Goal: Transaction & Acquisition: Purchase product/service

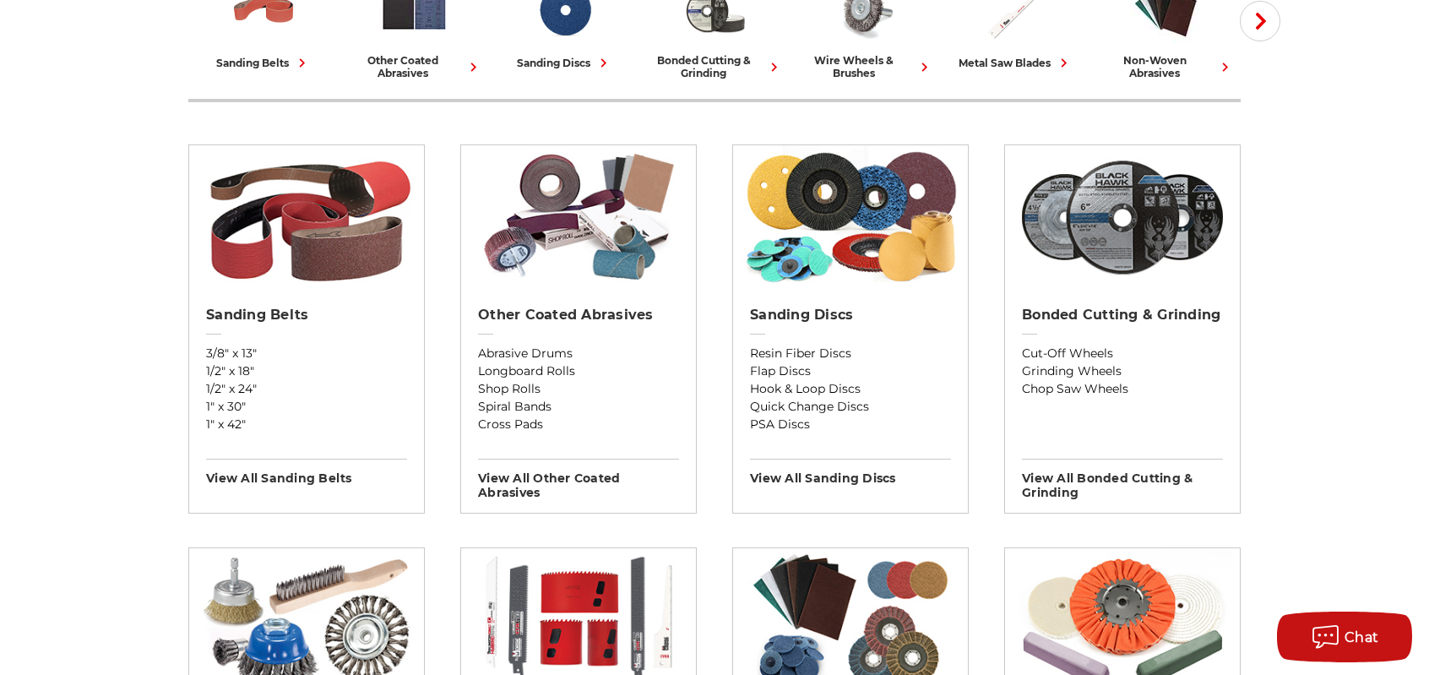
scroll to position [591, 0]
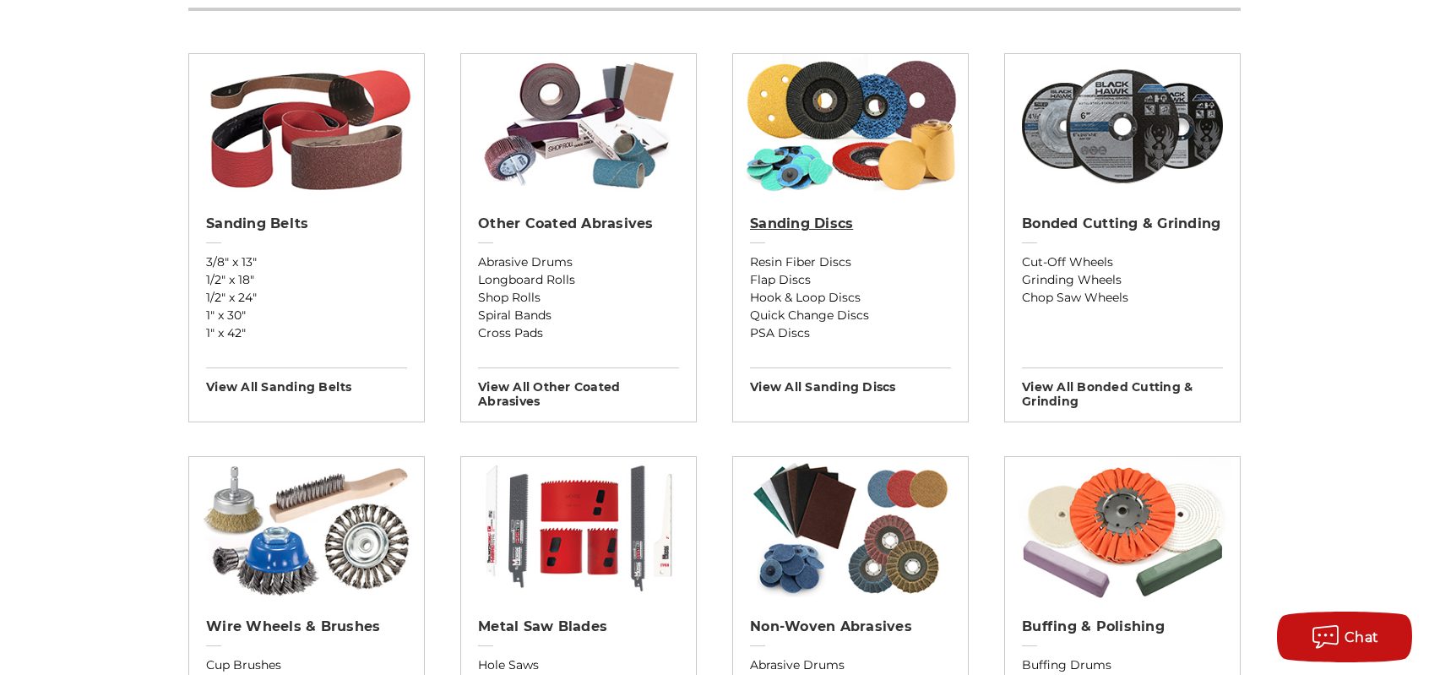
click at [802, 222] on h2 "Sanding Discs" at bounding box center [850, 223] width 201 height 17
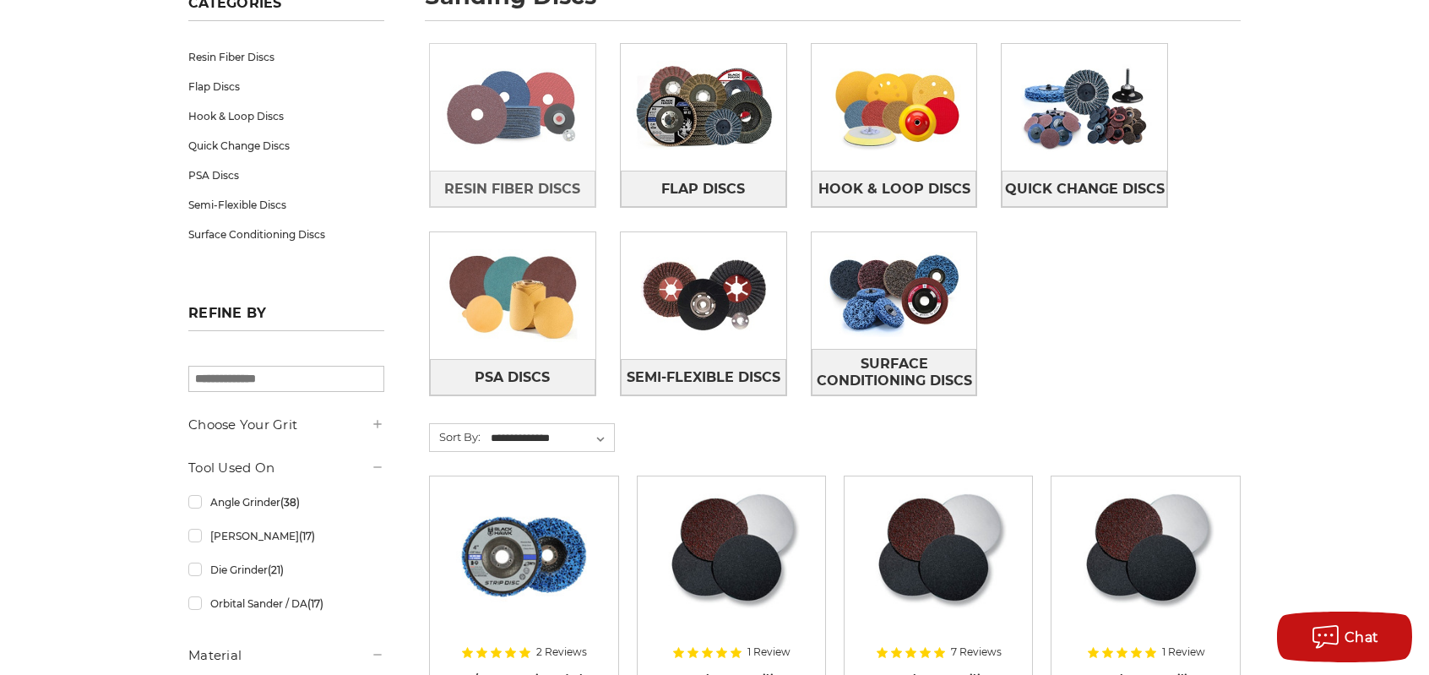
scroll to position [253, 0]
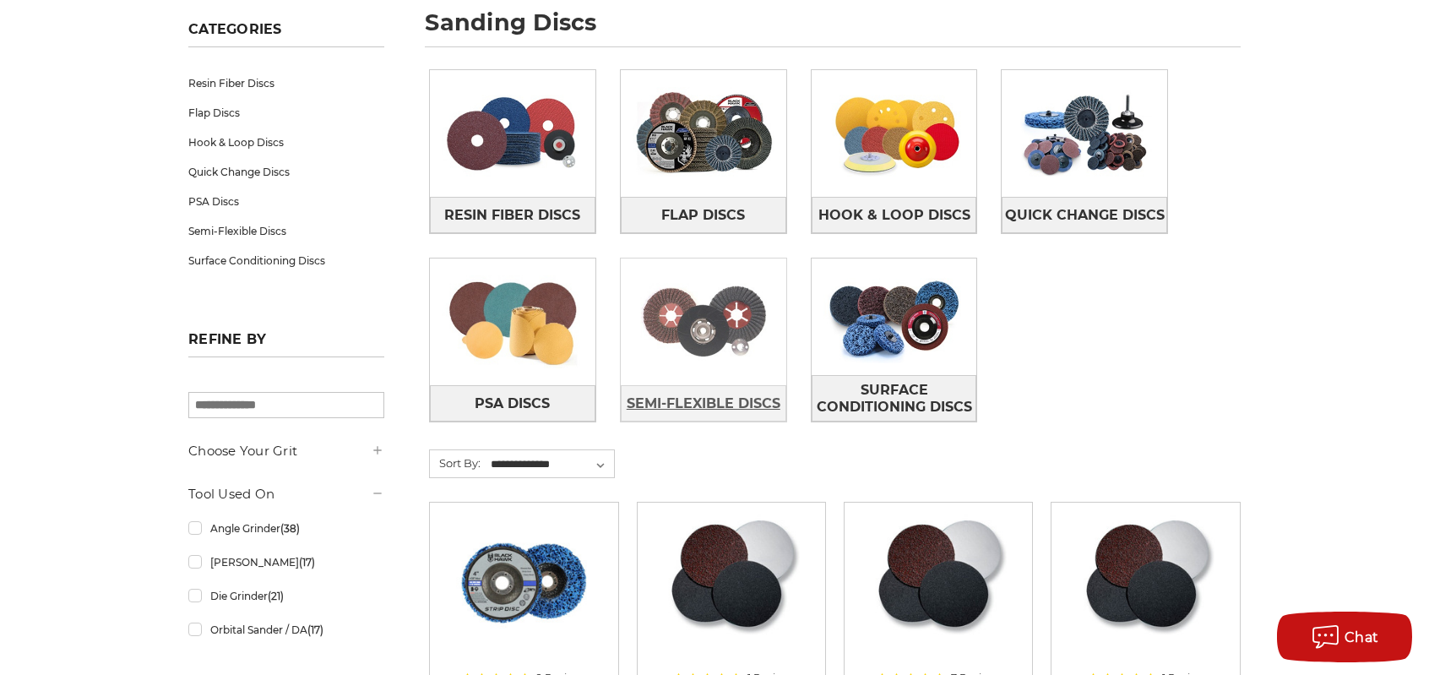
click at [698, 392] on span "Semi-Flexible Discs" at bounding box center [704, 403] width 154 height 29
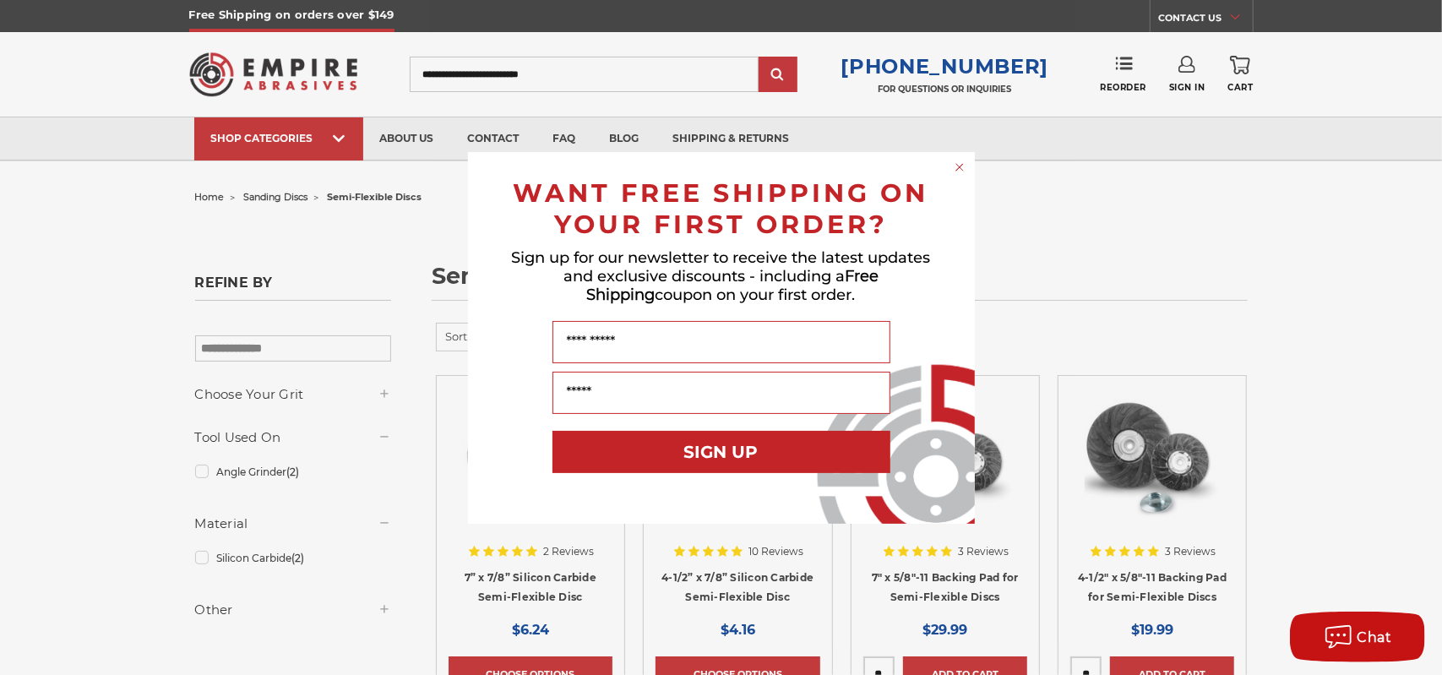
click at [958, 171] on circle "Close dialog" at bounding box center [959, 167] width 16 height 16
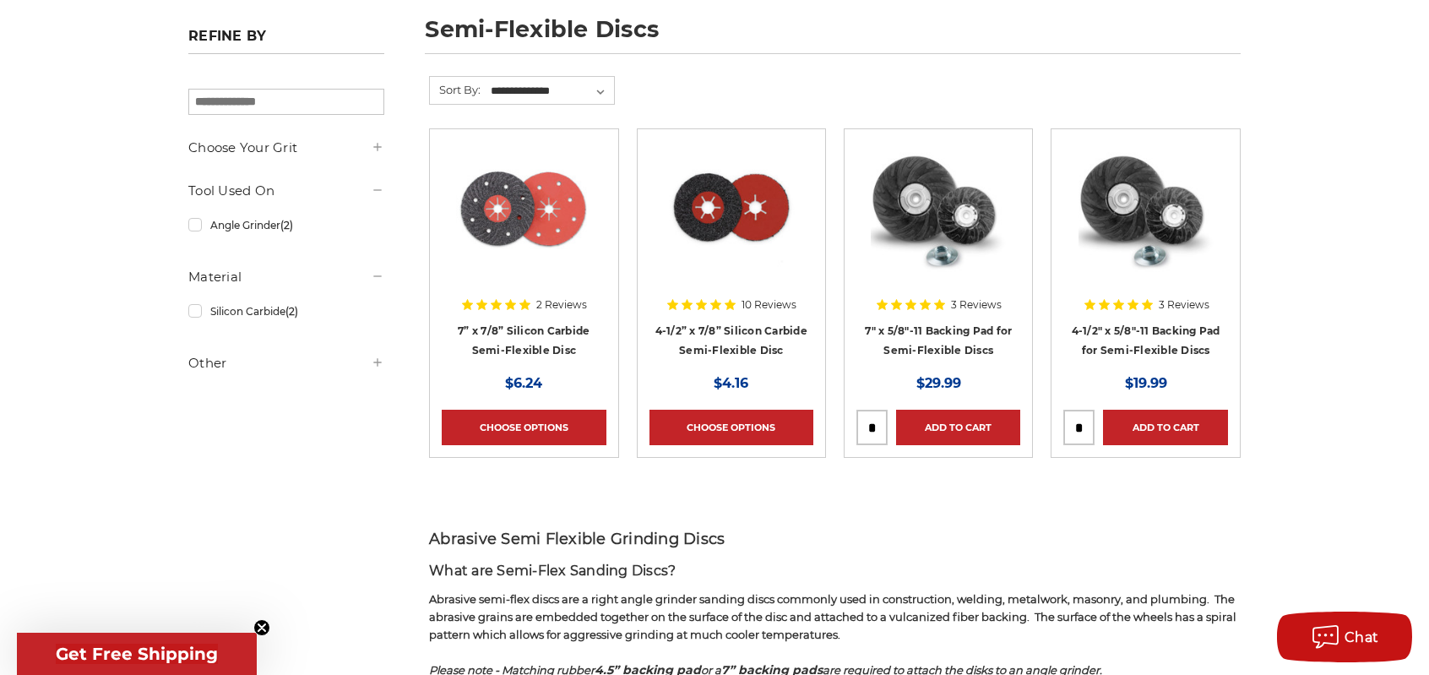
scroll to position [338, 0]
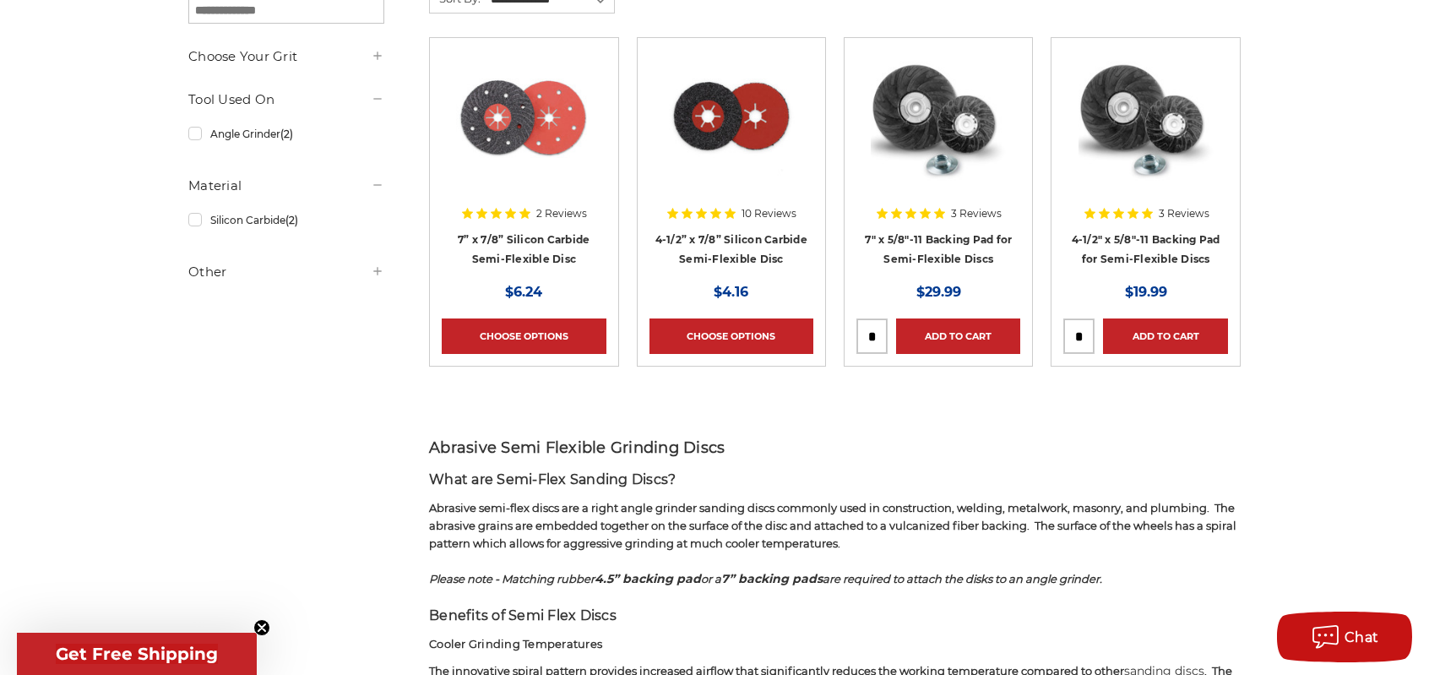
click at [510, 90] on img at bounding box center [523, 117] width 135 height 135
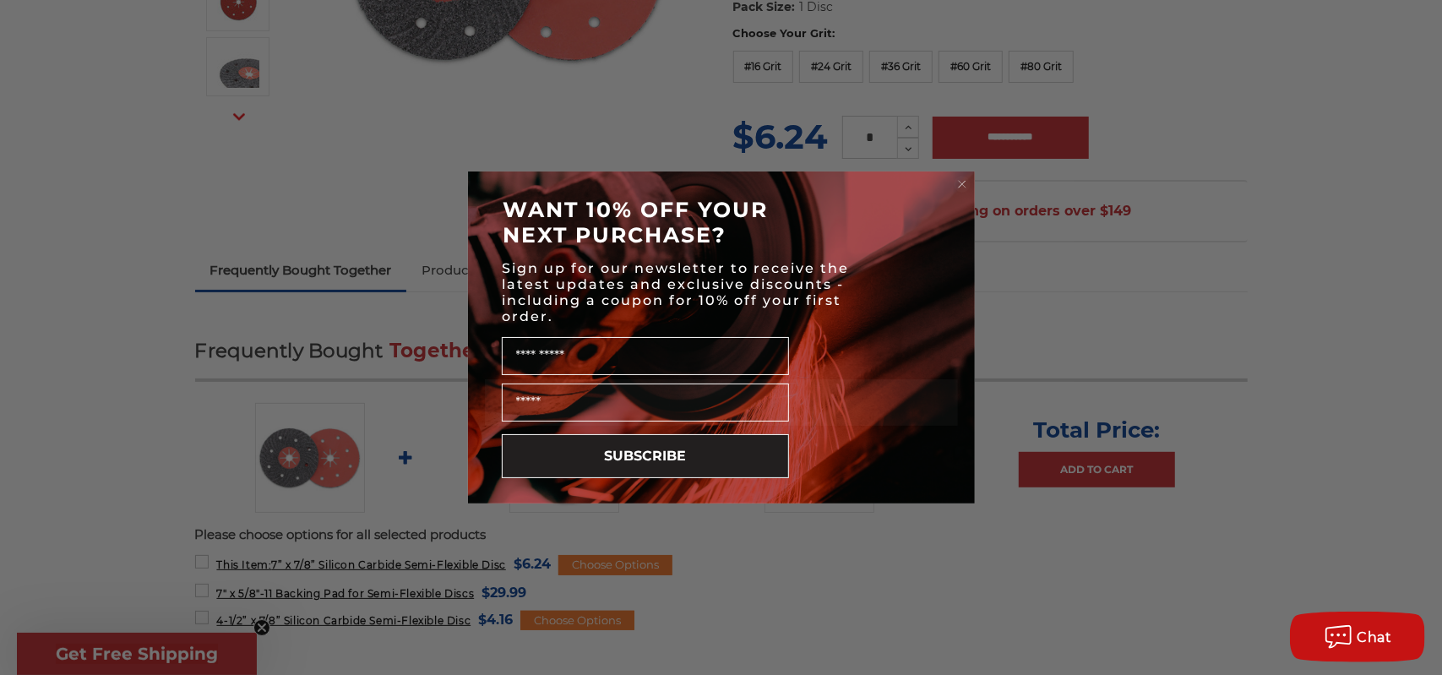
click at [963, 182] on icon "Close dialog" at bounding box center [962, 184] width 7 height 7
